Goal: Check status: Check status

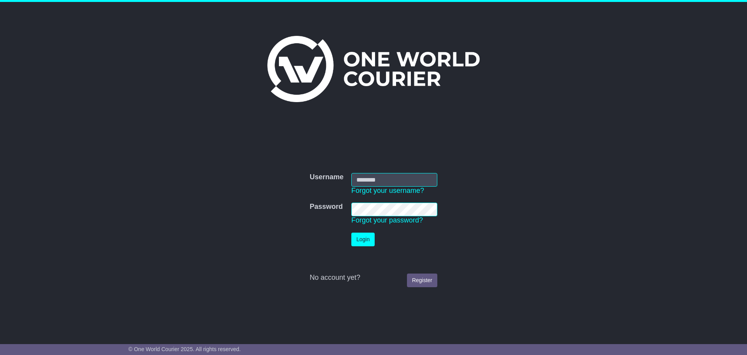
type input "**********"
click at [363, 235] on button "Login" at bounding box center [362, 239] width 23 height 14
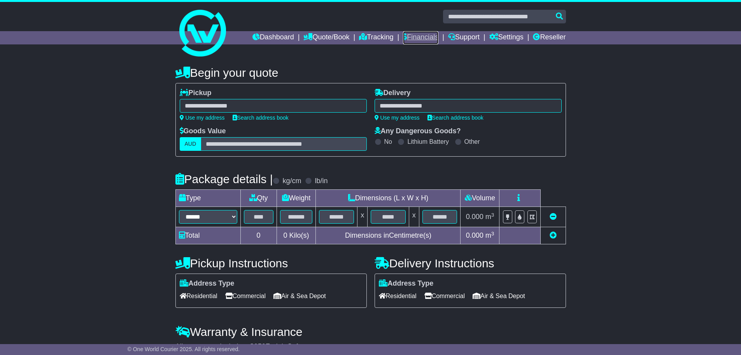
click at [409, 33] on link "Financials" at bounding box center [420, 37] width 35 height 13
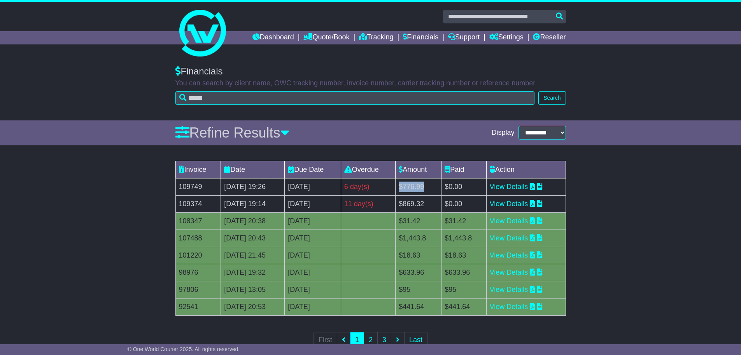
drag, startPoint x: 422, startPoint y: 187, endPoint x: 450, endPoint y: 188, distance: 28.0
click at [442, 188] on td "$776.99" at bounding box center [419, 186] width 46 height 17
click at [522, 189] on link "View Details" at bounding box center [509, 187] width 39 height 8
click at [523, 205] on link "View Details" at bounding box center [509, 204] width 39 height 8
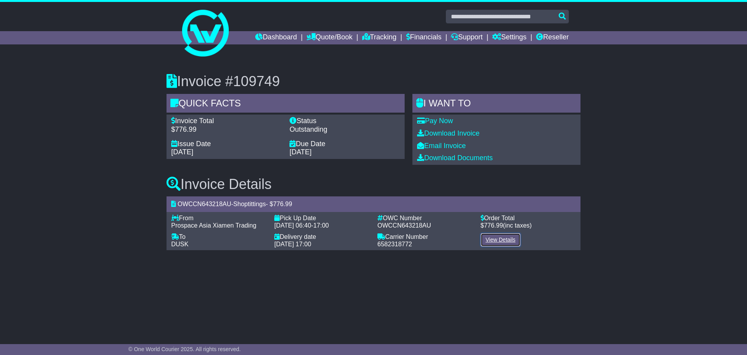
click at [499, 241] on link "View Details" at bounding box center [501, 240] width 40 height 14
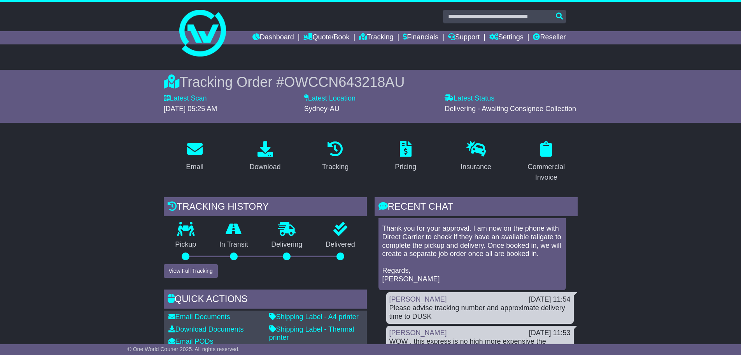
scroll to position [817, 0]
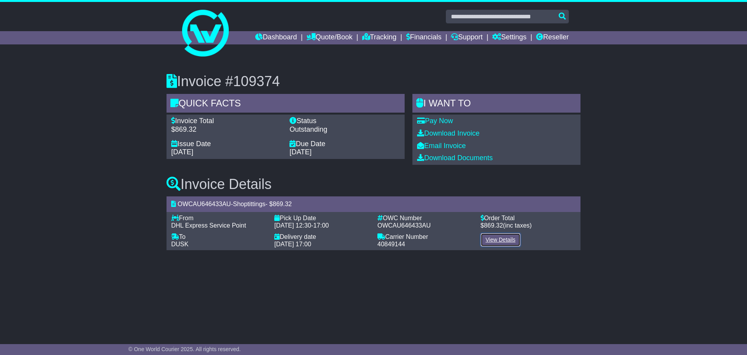
click at [501, 239] on link "View Details" at bounding box center [501, 240] width 40 height 14
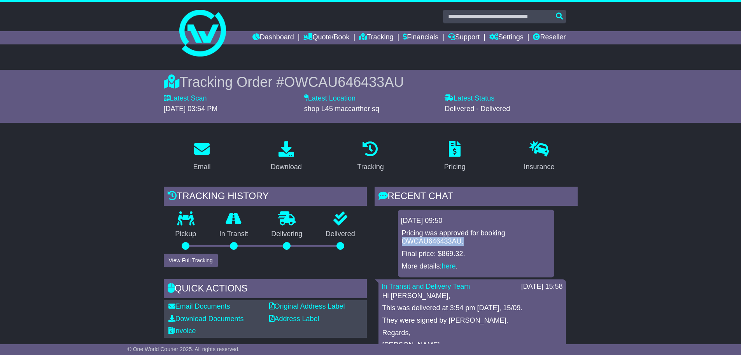
drag, startPoint x: 464, startPoint y: 241, endPoint x: 399, endPoint y: 239, distance: 65.4
click at [399, 239] on div "[DATE] 09:50 Pricing was approved for booking OWCAU646433AU. Final price: $869.…" at bounding box center [476, 243] width 156 height 68
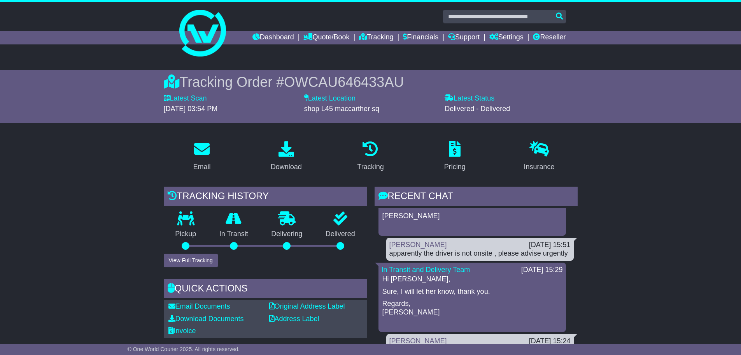
scroll to position [156, 0]
